Goal: Check status: Check status

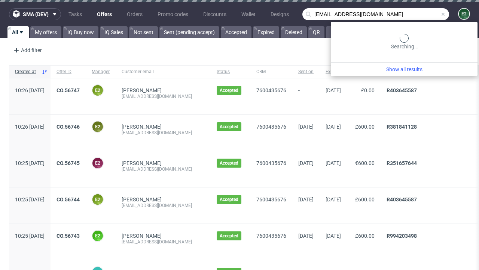
type input "[EMAIL_ADDRESS][DOMAIN_NAME]"
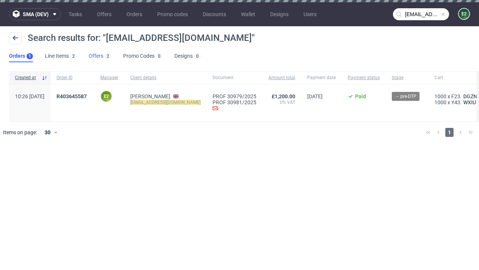
click at [100, 56] on link "Offers 2" at bounding box center [100, 56] width 22 height 12
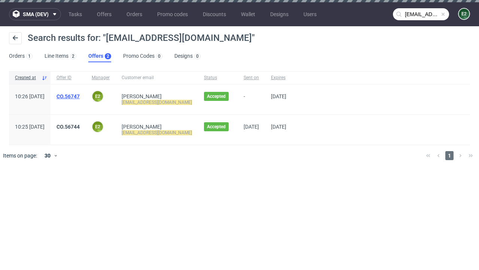
click at [80, 96] on link "CO.56747" at bounding box center [68, 96] width 23 height 6
